Goal: Check status: Check status

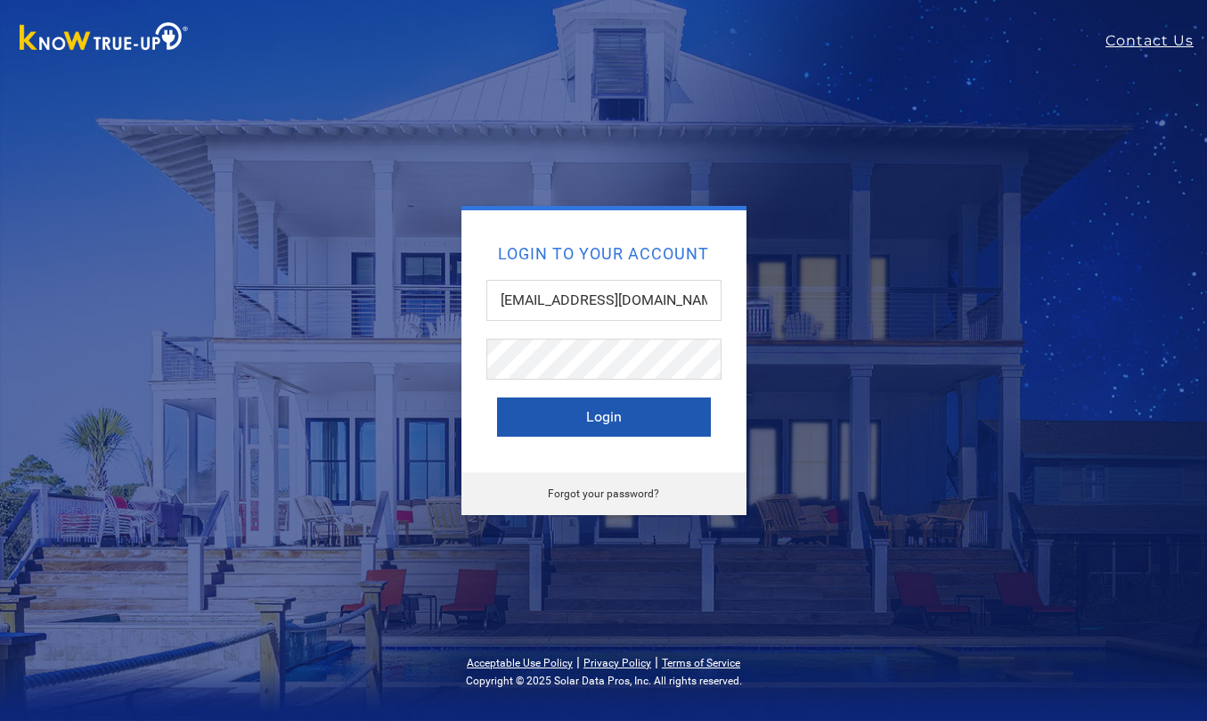
click at [607, 417] on button "Login" at bounding box center [604, 416] width 214 height 39
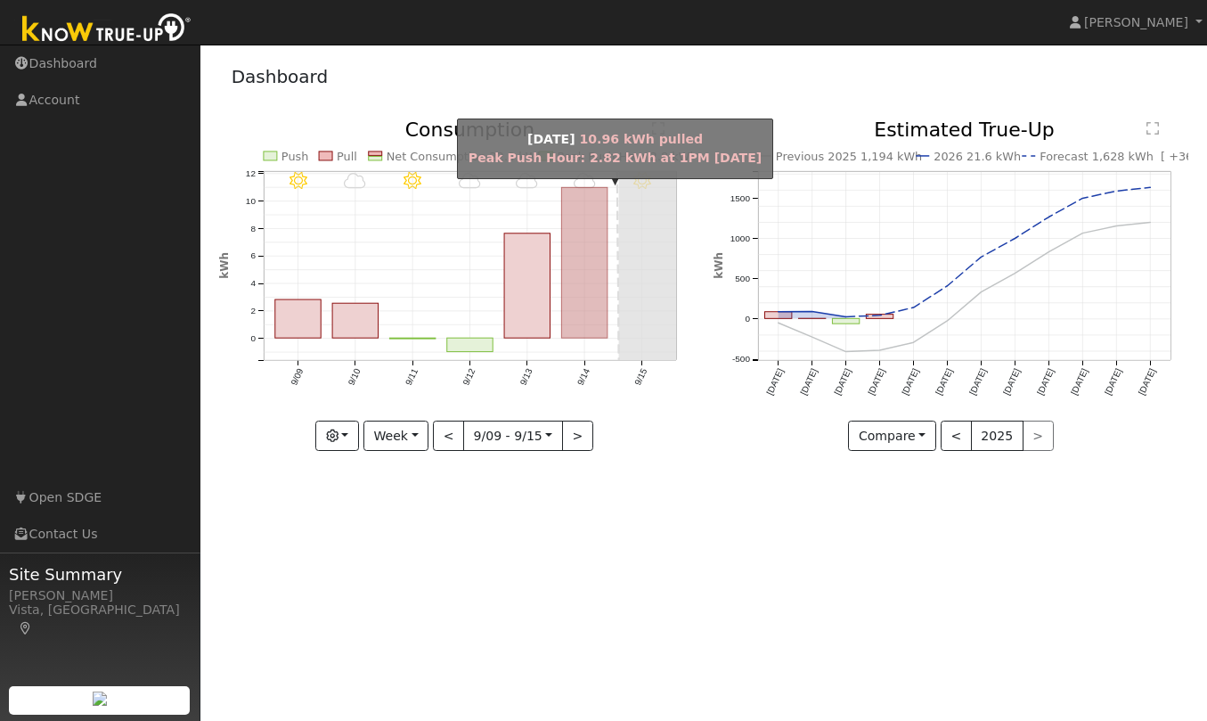
click at [580, 235] on rect "onclick=""" at bounding box center [585, 263] width 46 height 151
type input "[DATE]"
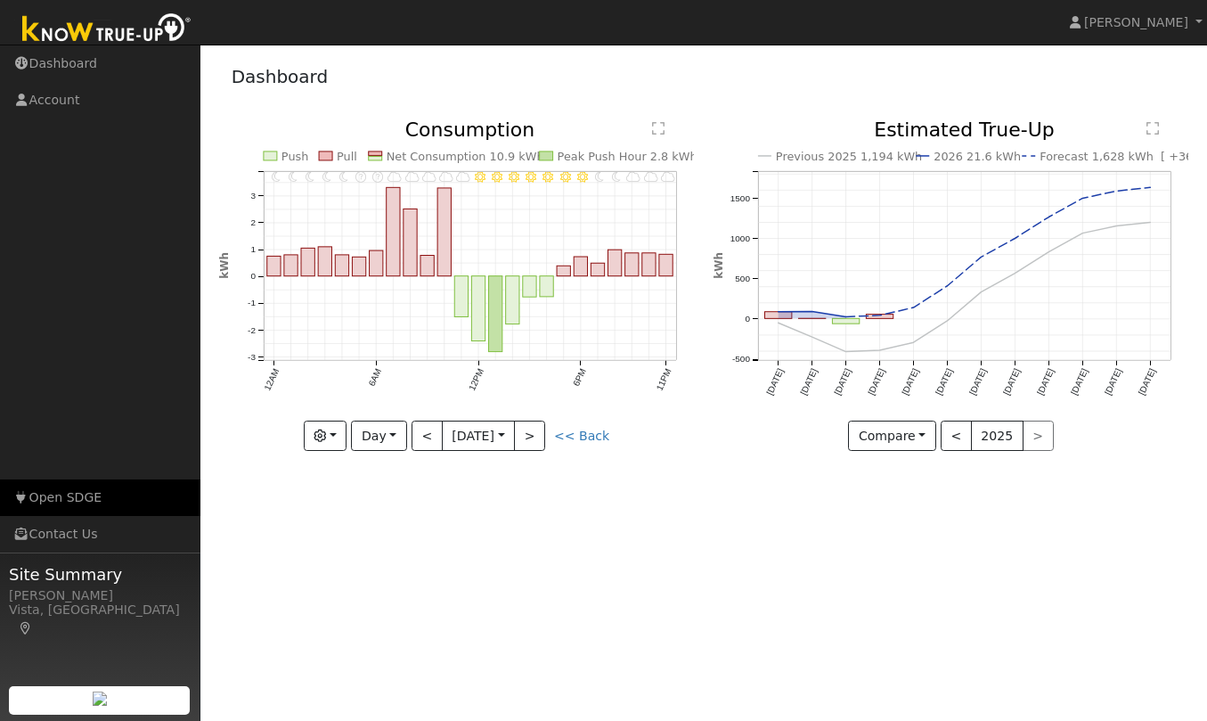
click at [71, 494] on link "Open SDGE" at bounding box center [100, 497] width 200 height 37
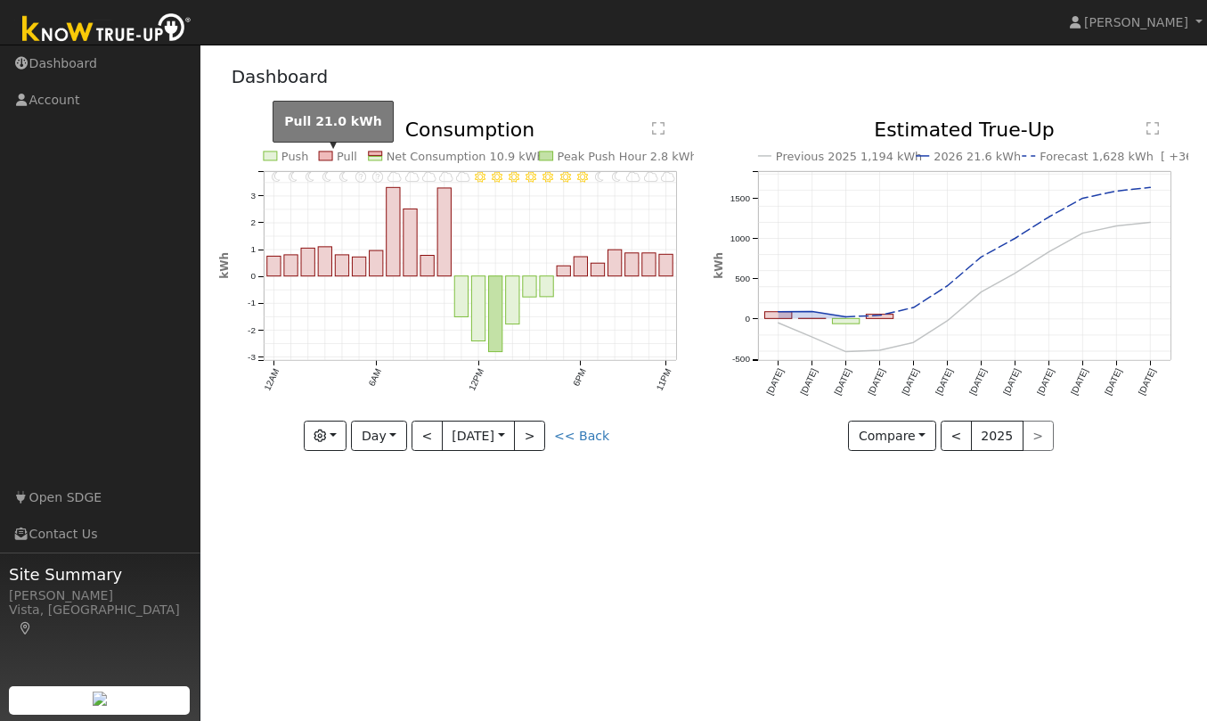
click at [329, 156] on rect at bounding box center [325, 155] width 13 height 9
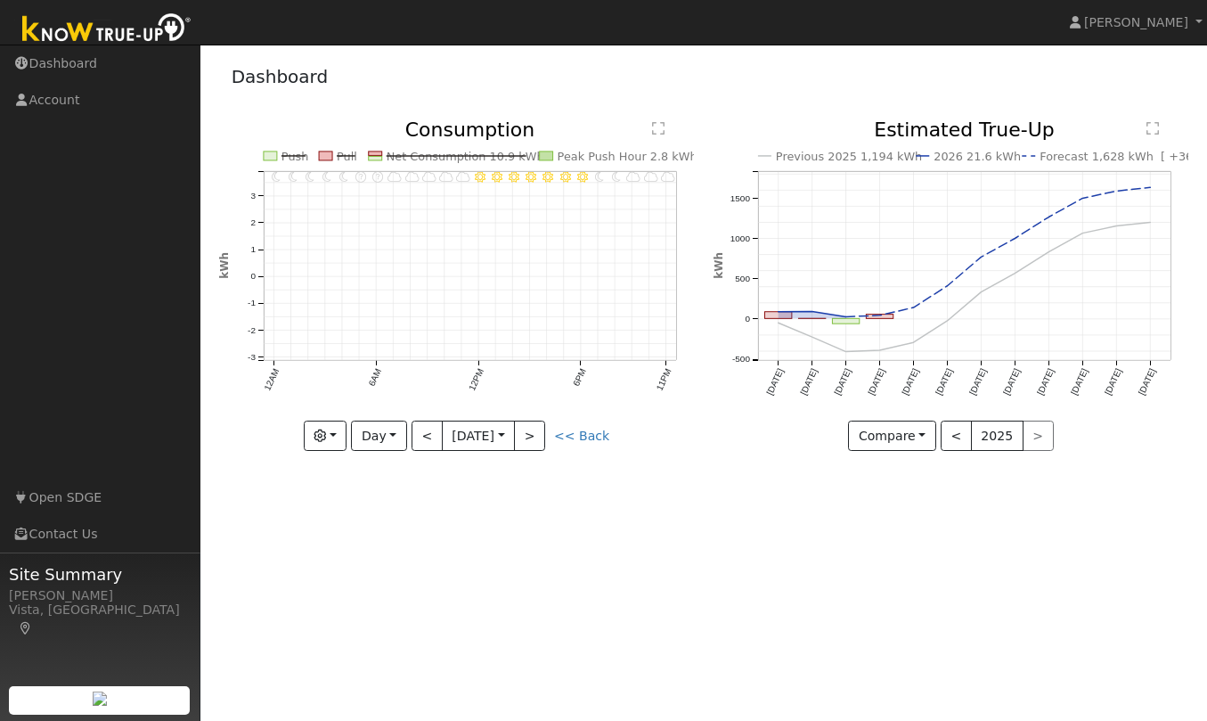
click at [550, 157] on rect at bounding box center [546, 155] width 13 height 9
click at [276, 155] on rect at bounding box center [270, 155] width 13 height 9
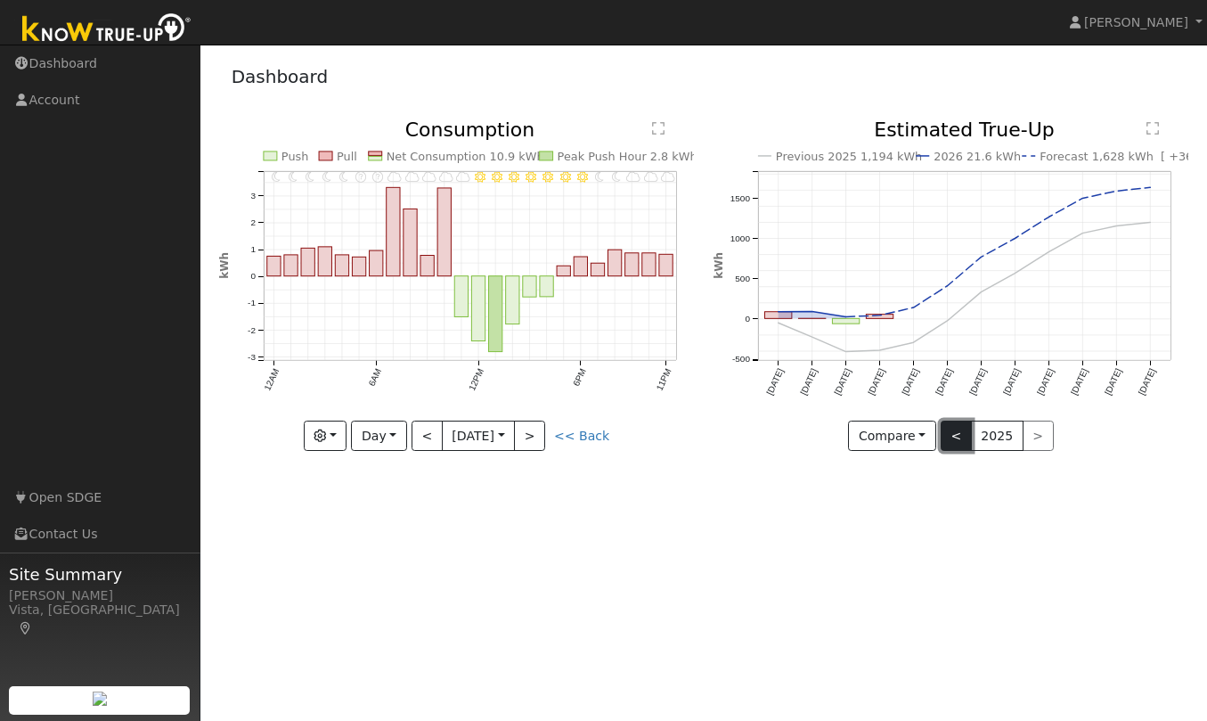
click at [951, 432] on button "<" at bounding box center [956, 436] width 31 height 30
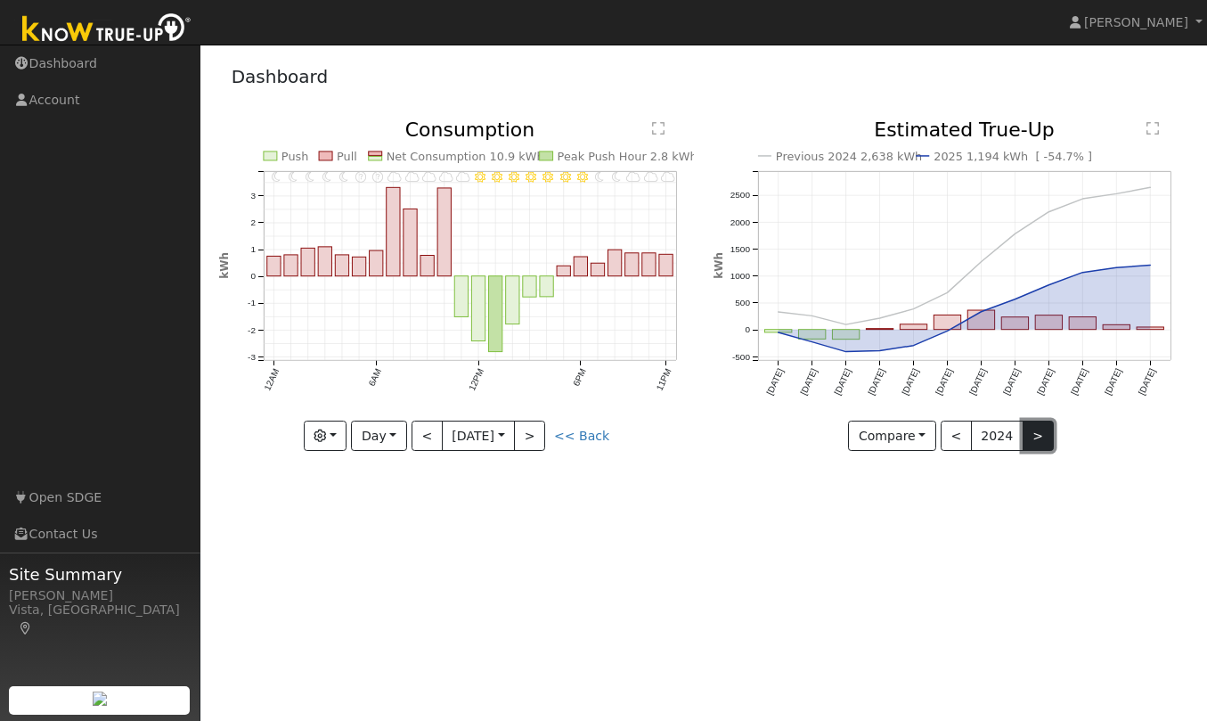
click at [1038, 437] on button ">" at bounding box center [1038, 436] width 31 height 30
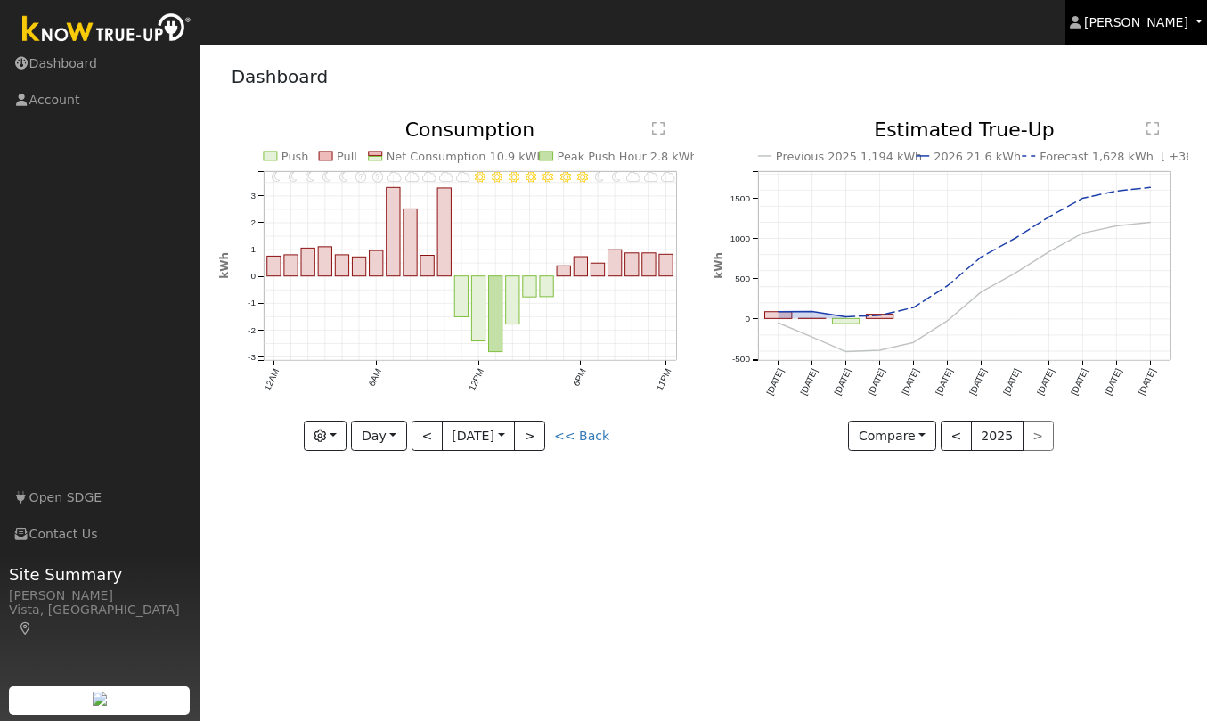
click at [1147, 21] on span "[PERSON_NAME]" at bounding box center [1136, 22] width 104 height 14
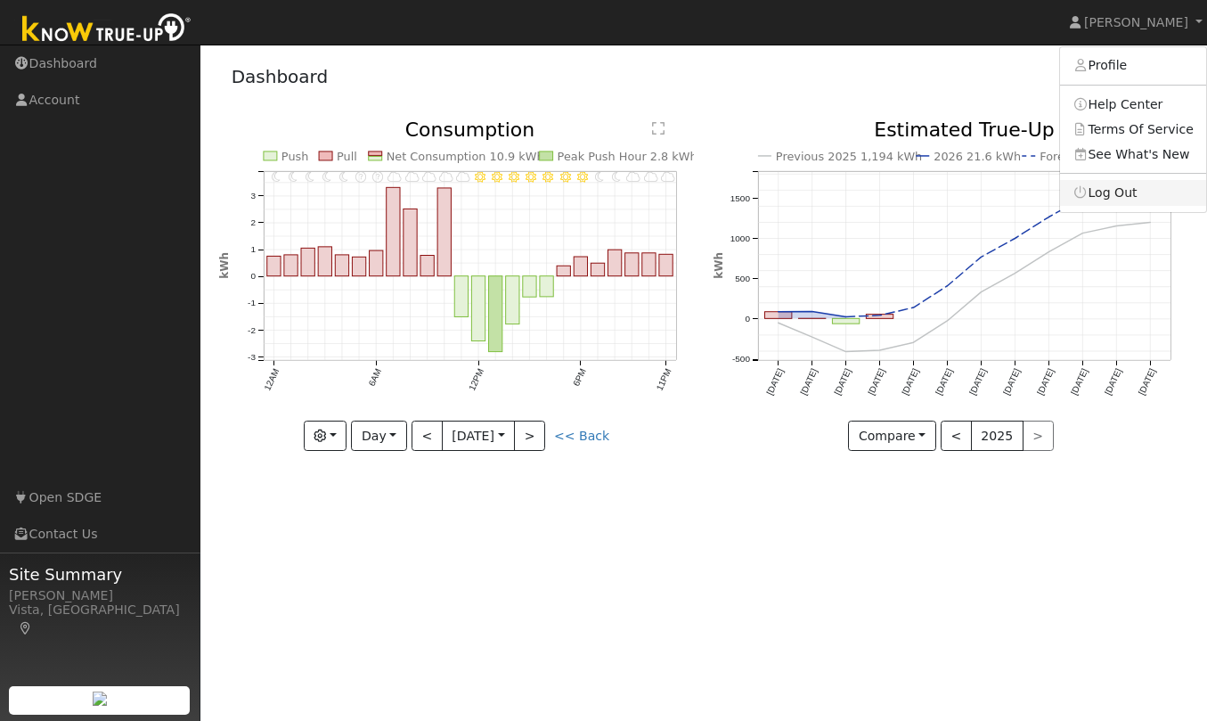
click at [1106, 184] on link "Log Out" at bounding box center [1133, 192] width 146 height 25
